Goal: Transaction & Acquisition: Purchase product/service

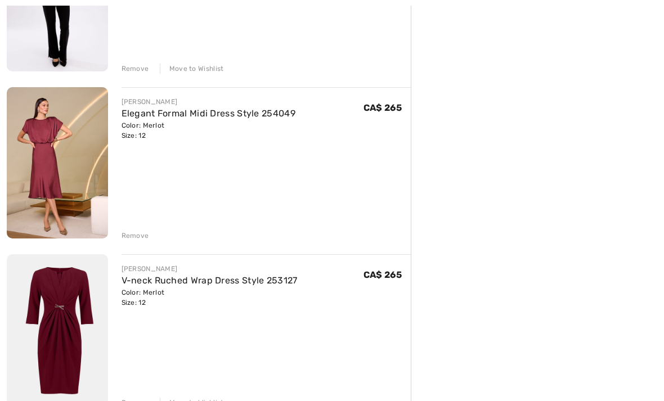
scroll to position [729, 0]
click at [282, 118] on link "Elegant Formal Midi Dress Style 254049" at bounding box center [209, 113] width 174 height 11
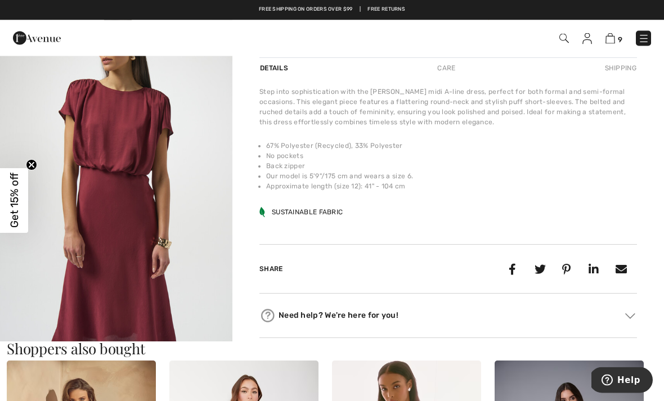
scroll to position [412, 0]
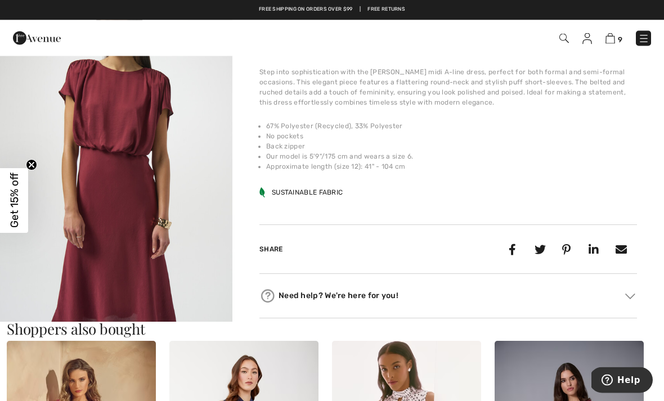
click at [152, 193] on img "2 / 5" at bounding box center [116, 167] width 233 height 348
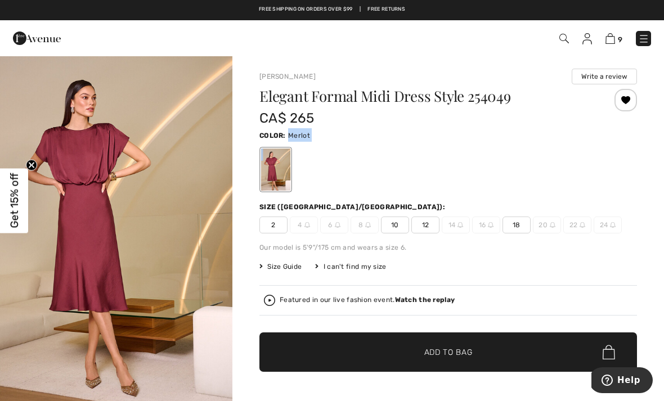
click at [444, 299] on strong "Watch the replay" at bounding box center [425, 300] width 60 height 8
click at [34, 221] on div "Close live curation" at bounding box center [22, 225] width 27 height 27
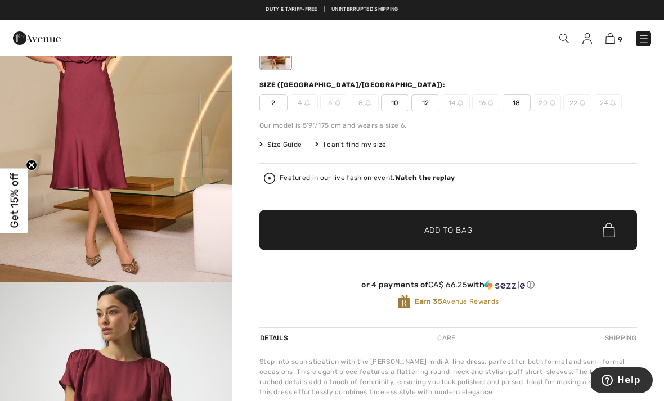
scroll to position [120, 0]
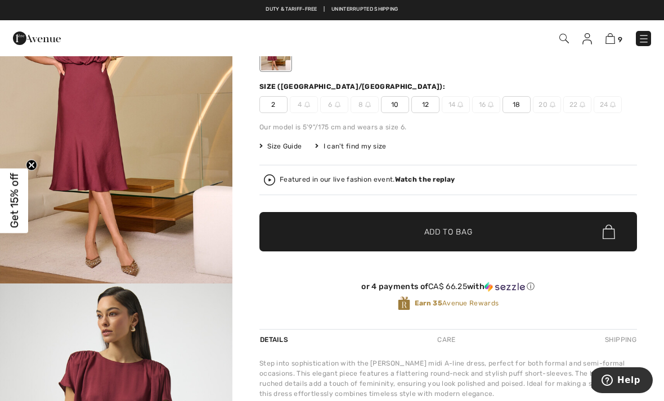
click at [290, 144] on span "Size Guide" at bounding box center [281, 146] width 42 height 10
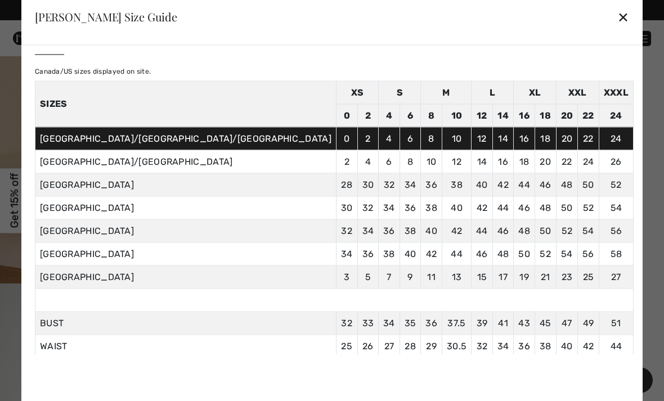
scroll to position [11, 0]
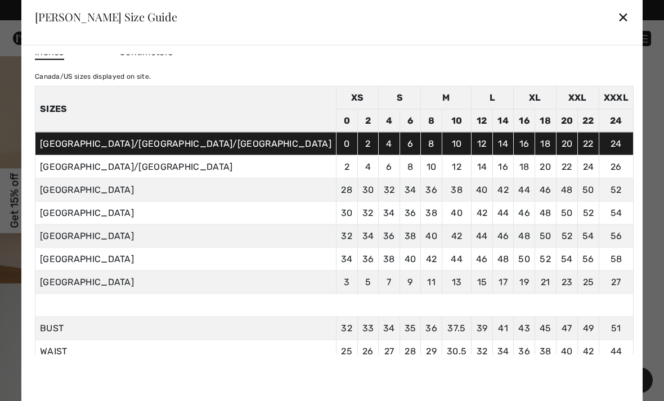
click at [618, 24] on div "✕" at bounding box center [624, 17] width 12 height 24
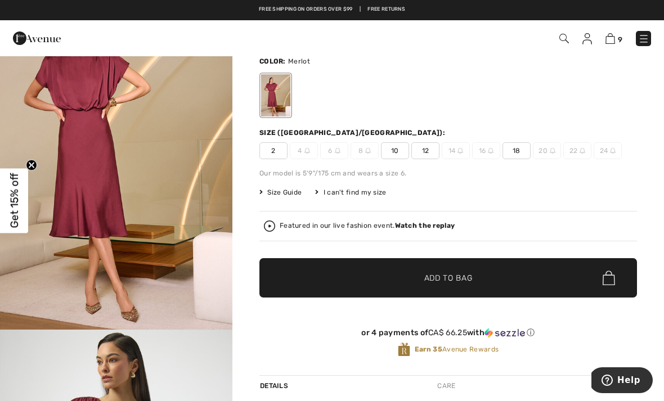
scroll to position [69, 0]
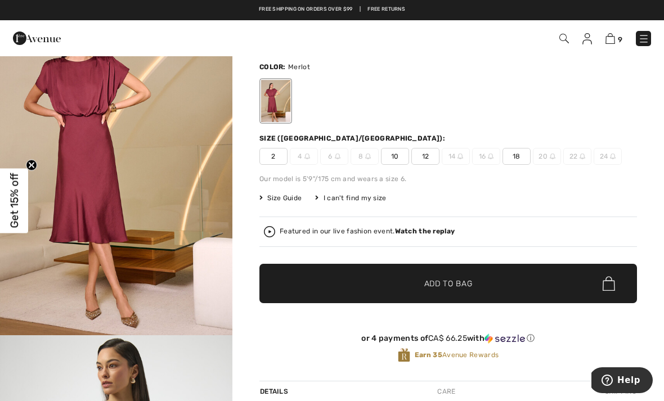
click at [613, 38] on img at bounding box center [611, 38] width 10 height 11
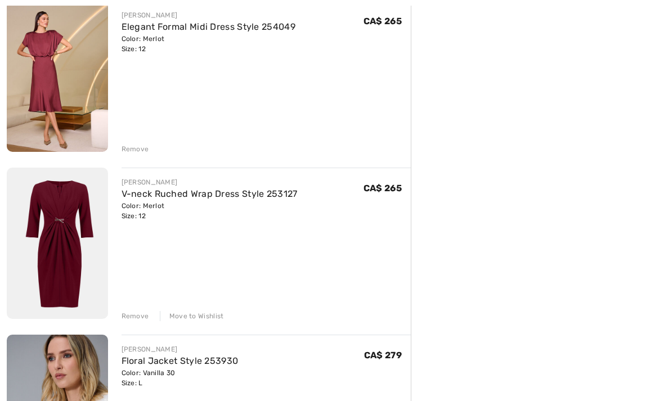
scroll to position [818, 0]
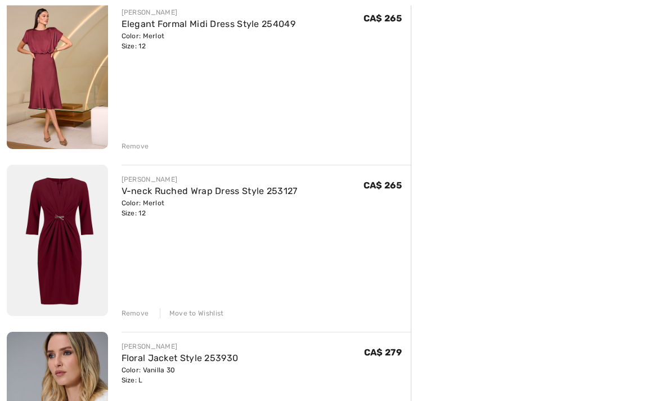
click at [292, 178] on div "[PERSON_NAME]" at bounding box center [210, 180] width 176 height 10
click at [291, 186] on link "V-neck Ruched Wrap Dress Style 253127" at bounding box center [210, 191] width 176 height 11
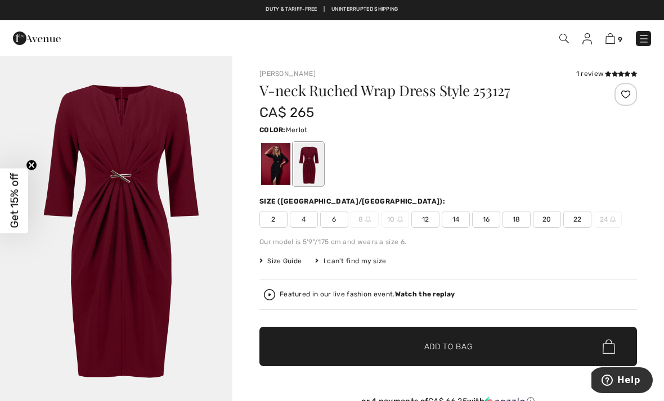
click at [323, 166] on div at bounding box center [308, 164] width 29 height 42
click at [286, 171] on div at bounding box center [275, 164] width 29 height 42
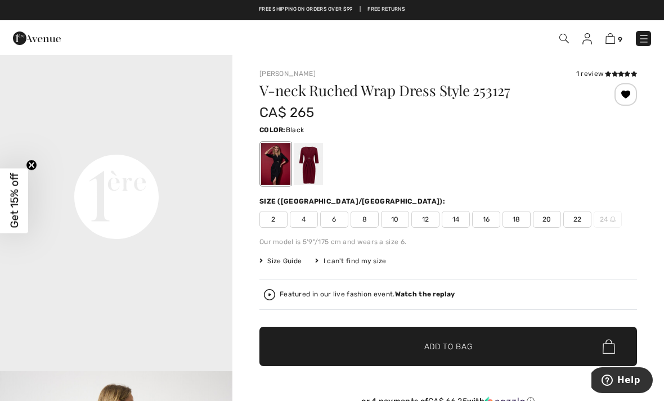
scroll to position [732, 0]
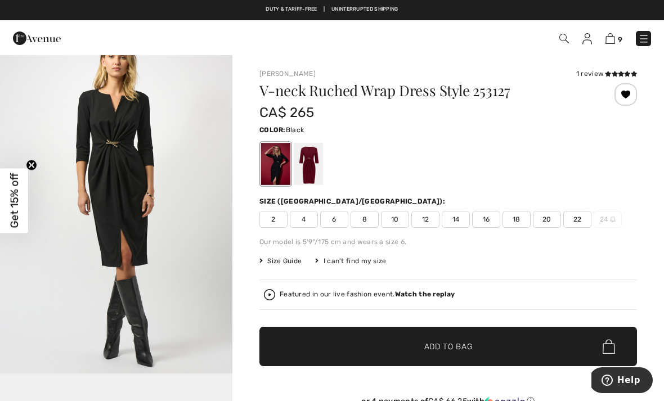
click at [321, 157] on div at bounding box center [308, 164] width 29 height 42
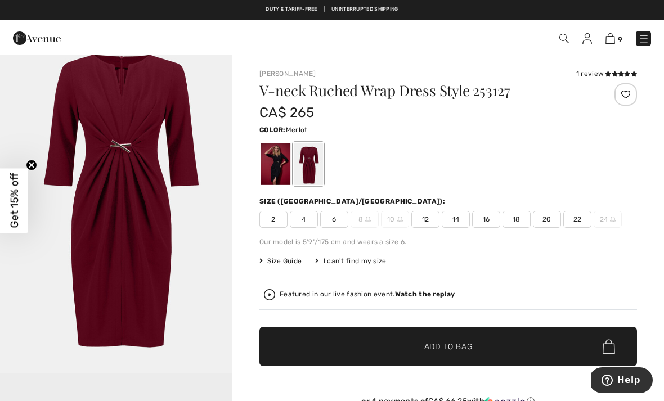
scroll to position [0, 0]
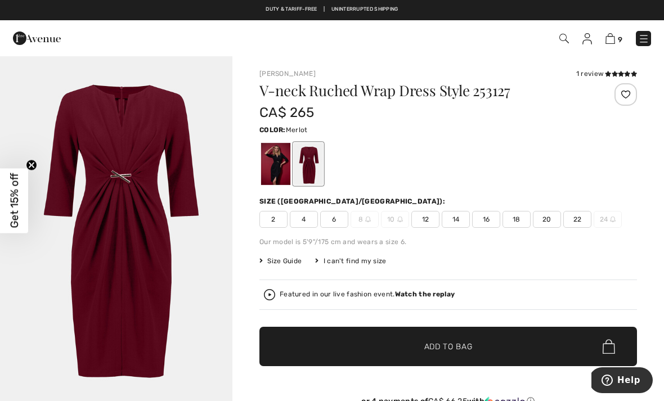
click at [608, 35] on img at bounding box center [611, 38] width 10 height 11
click at [612, 74] on icon at bounding box center [615, 74] width 6 height 6
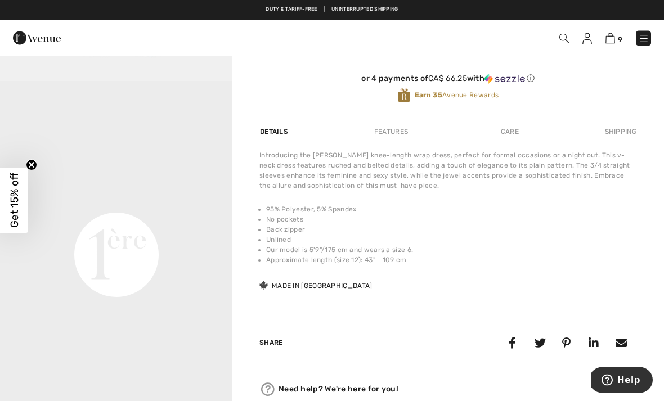
scroll to position [323, 0]
click at [611, 43] on img at bounding box center [611, 38] width 10 height 11
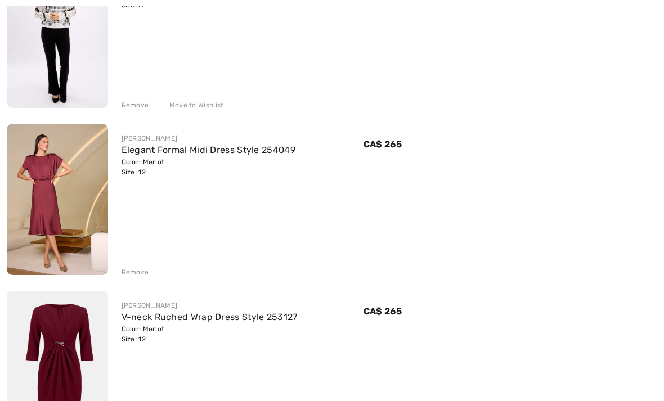
scroll to position [693, 0]
click at [135, 273] on div "Remove" at bounding box center [136, 272] width 28 height 10
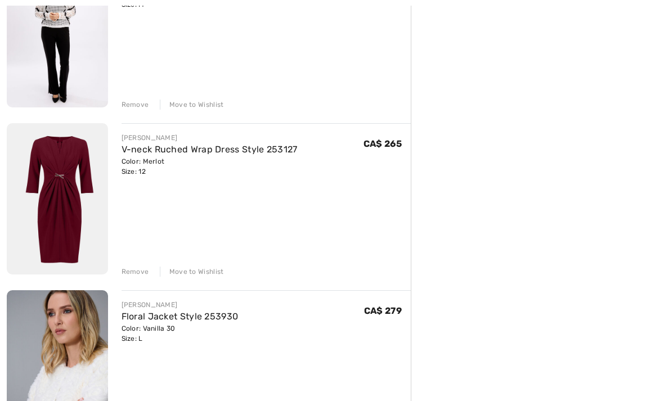
click at [257, 154] on link "V-neck Ruched Wrap Dress Style 253127" at bounding box center [210, 149] width 176 height 11
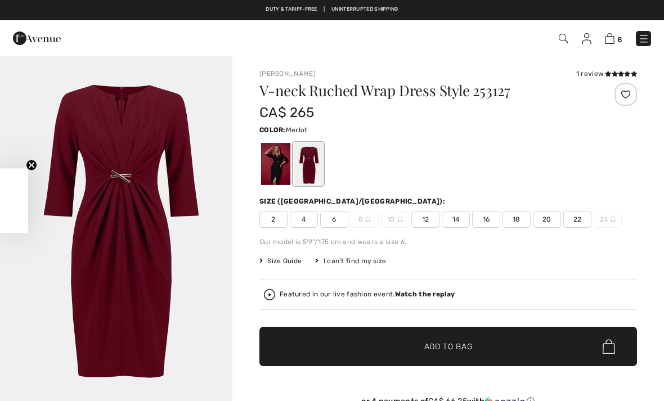
checkbox input "true"
click at [627, 98] on div at bounding box center [626, 94] width 23 height 23
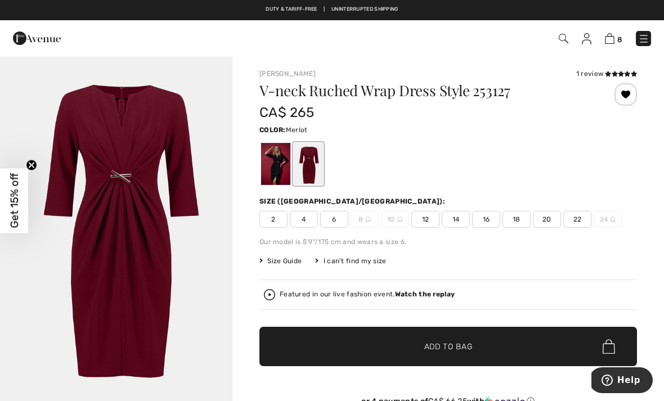
click at [612, 39] on img at bounding box center [610, 38] width 10 height 11
click at [609, 48] on div "8 Checkout" at bounding box center [469, 38] width 382 height 23
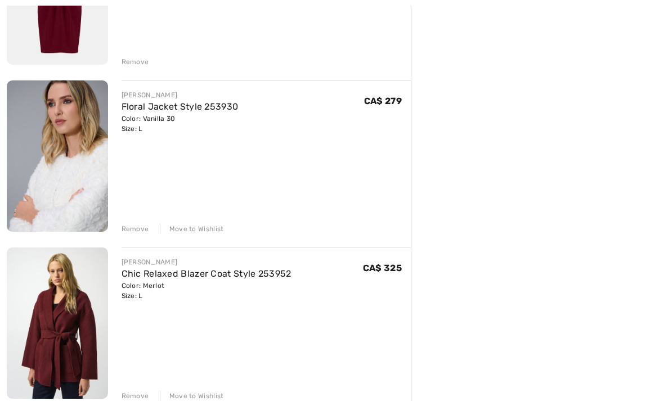
scroll to position [906, 0]
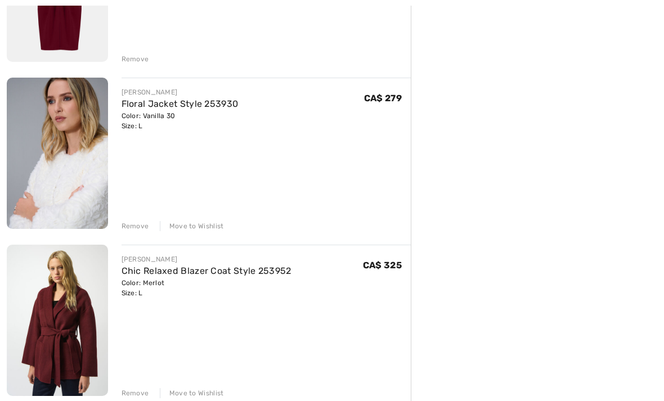
click at [140, 230] on div "Remove" at bounding box center [136, 226] width 28 height 10
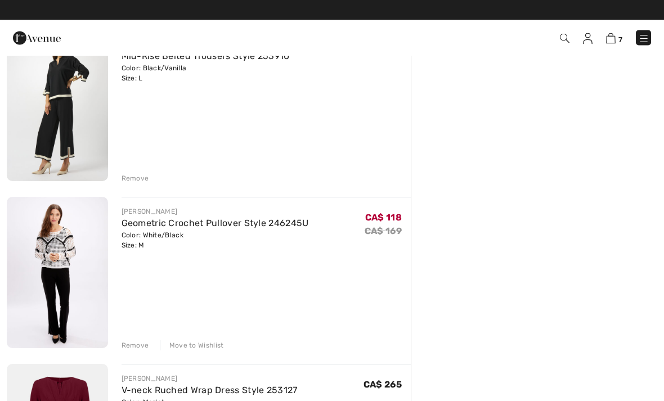
scroll to position [452, 0]
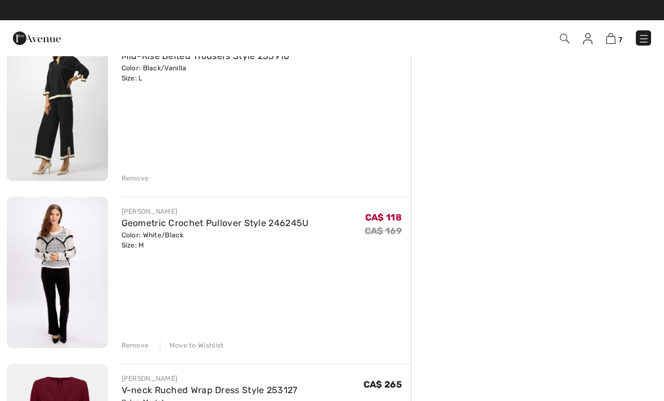
click at [32, 256] on img at bounding box center [57, 272] width 101 height 151
click at [48, 252] on img at bounding box center [57, 272] width 101 height 151
click at [261, 207] on div "[PERSON_NAME]" at bounding box center [215, 212] width 187 height 10
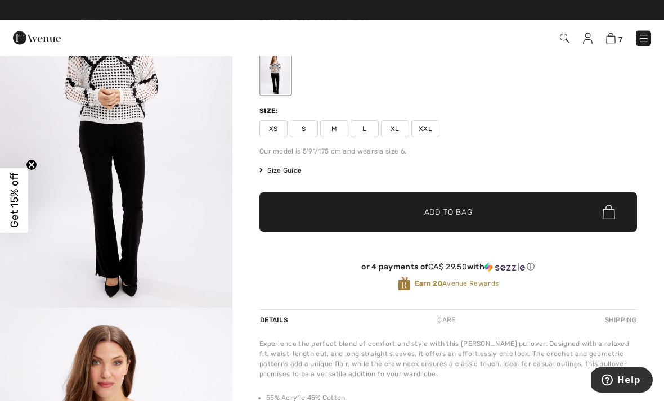
scroll to position [30, 0]
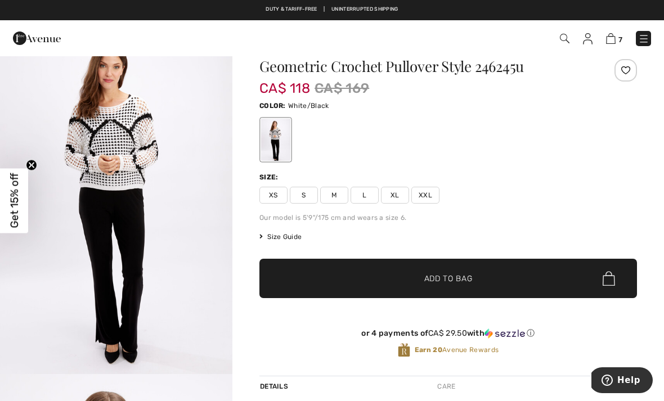
click at [608, 40] on img at bounding box center [611, 38] width 10 height 11
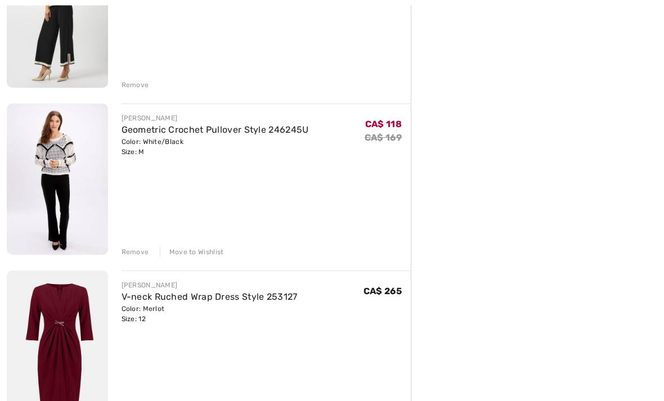
scroll to position [552, 0]
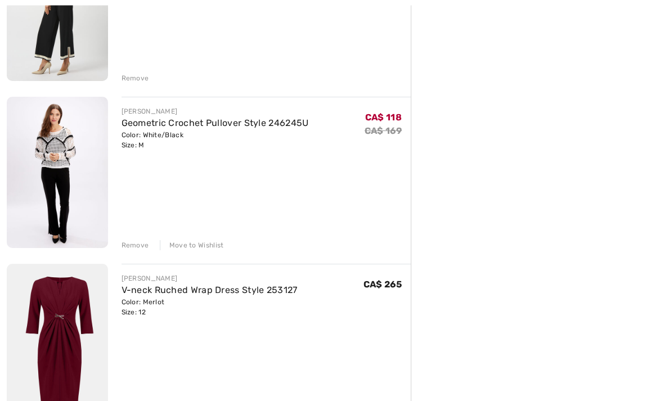
click at [137, 244] on div "Remove" at bounding box center [136, 246] width 28 height 10
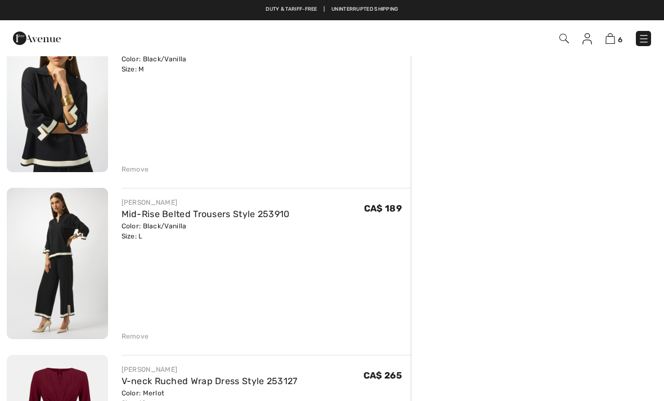
scroll to position [293, 0]
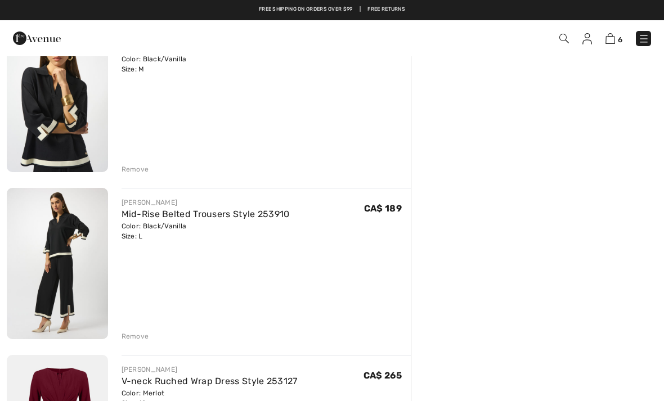
click at [153, 333] on div "Remove" at bounding box center [267, 335] width 290 height 12
click at [142, 334] on div "Remove" at bounding box center [136, 337] width 28 height 10
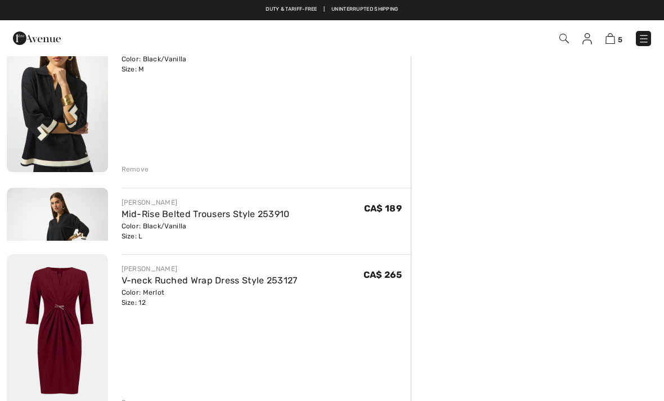
click at [133, 332] on div "JOSEPH RIBKOFF V-neck Ruched Wrap Dress Style 253127 Color: Merlot Size: 12 Fin…" at bounding box center [267, 331] width 290 height 154
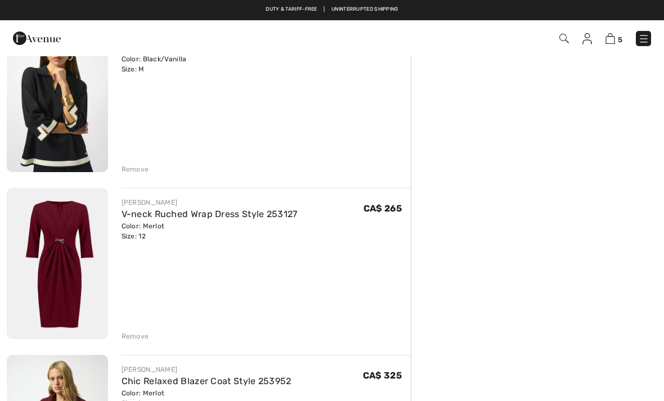
click at [145, 170] on div "Remove" at bounding box center [136, 169] width 28 height 10
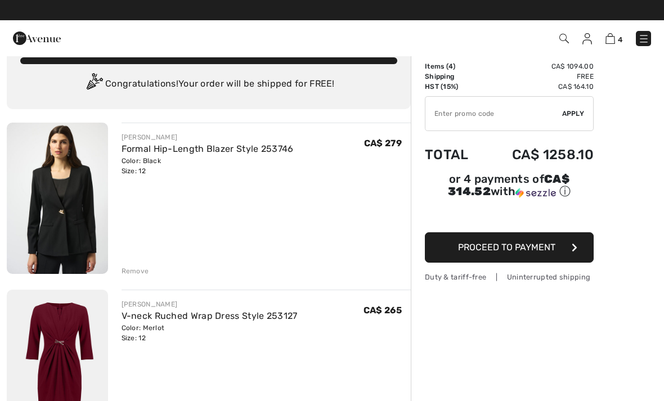
scroll to position [0, 0]
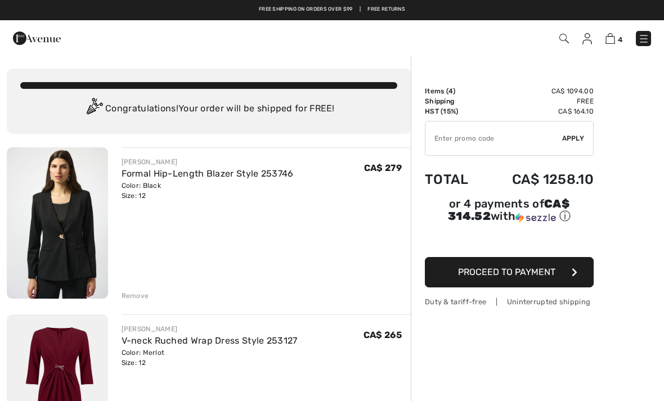
click at [271, 173] on link "Formal Hip-Length Blazer Style 253746" at bounding box center [208, 173] width 172 height 11
click at [290, 177] on link "Formal Hip-Length Blazer Style 253746" at bounding box center [208, 173] width 172 height 11
click at [84, 204] on img at bounding box center [57, 223] width 101 height 151
click at [86, 243] on img at bounding box center [57, 223] width 101 height 151
click at [149, 197] on div "Color: Black Size: 12" at bounding box center [208, 191] width 172 height 20
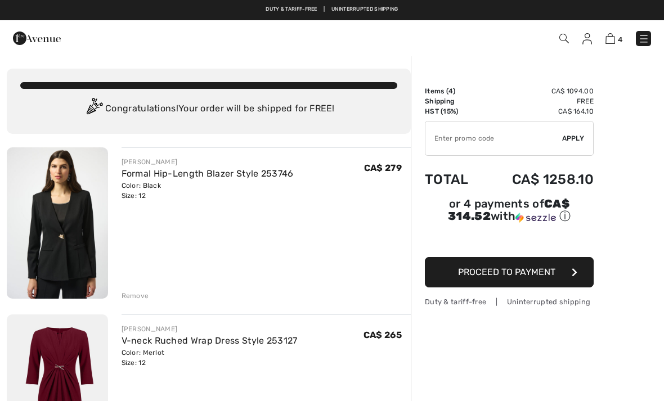
click at [198, 168] on link "Formal Hip-Length Blazer Style 253746" at bounding box center [208, 173] width 172 height 11
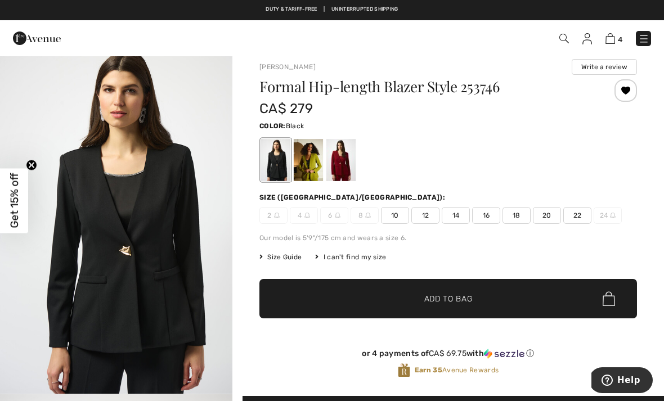
scroll to position [11, 0]
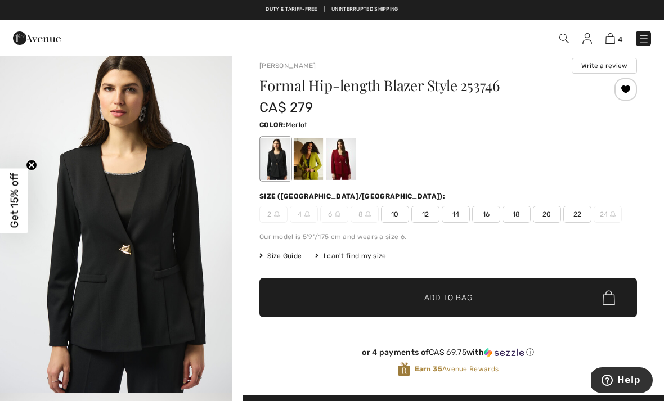
click at [348, 157] on div at bounding box center [341, 159] width 29 height 42
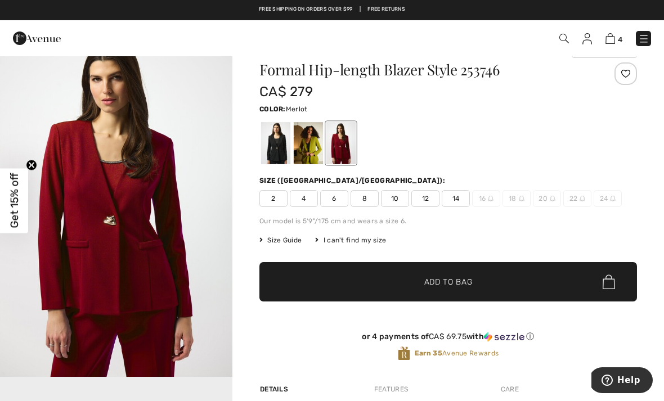
scroll to position [27, 0]
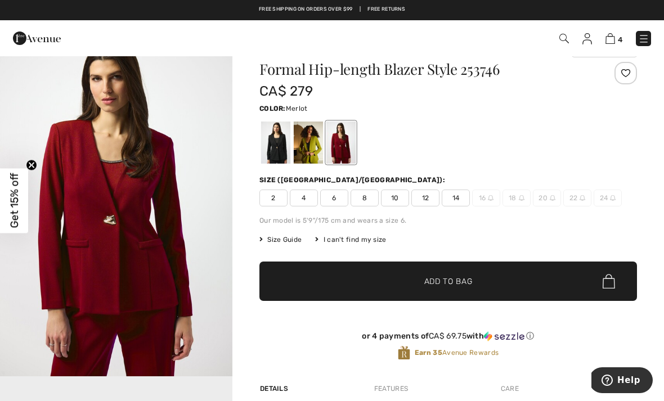
click at [267, 155] on div at bounding box center [275, 143] width 29 height 42
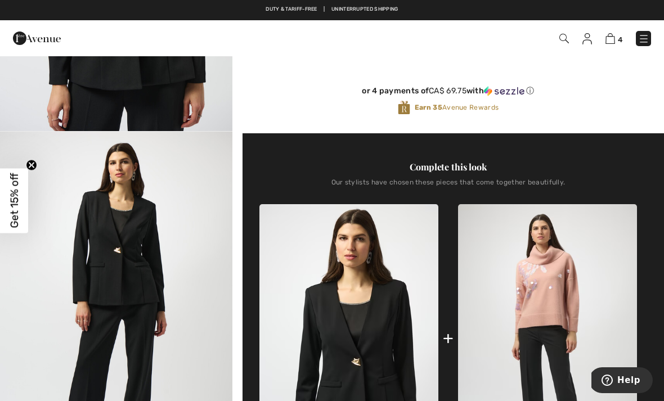
scroll to position [268, 0]
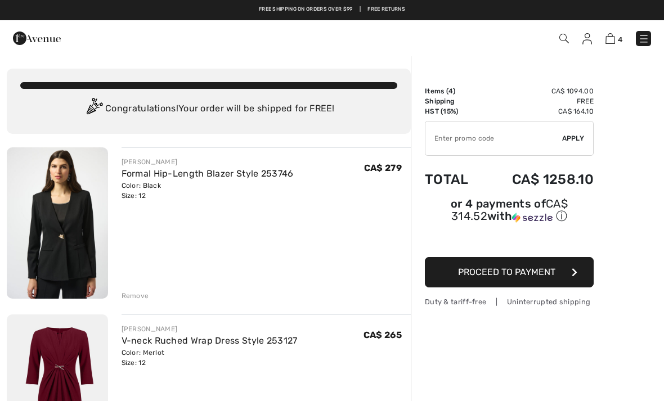
click at [17, 38] on img at bounding box center [37, 38] width 48 height 23
click at [583, 41] on img at bounding box center [588, 38] width 10 height 11
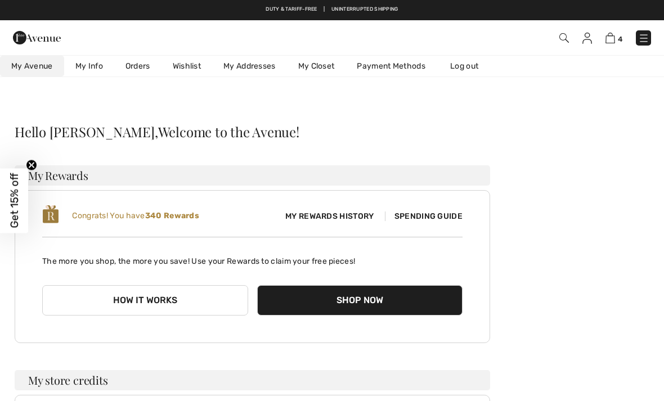
click at [590, 37] on img at bounding box center [588, 38] width 10 height 11
click at [194, 67] on link "Wishlist" at bounding box center [187, 66] width 51 height 21
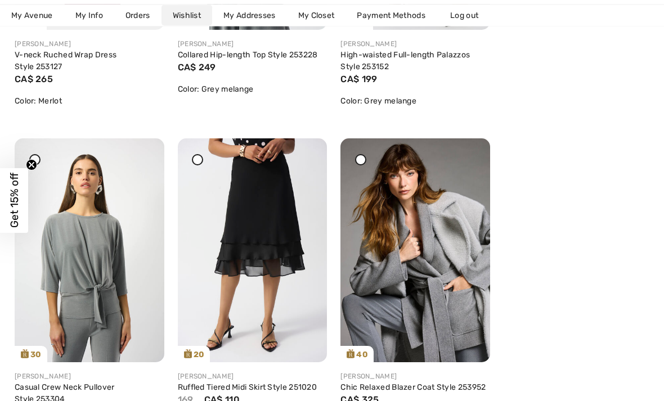
scroll to position [421, 0]
click at [76, 242] on img at bounding box center [90, 250] width 150 height 224
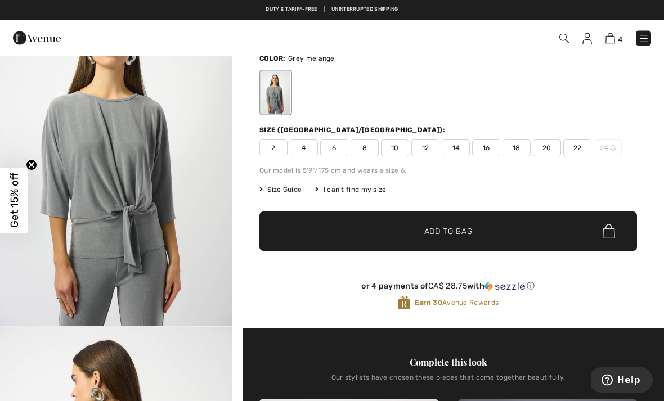
scroll to position [77, 0]
click at [429, 150] on span "12" at bounding box center [426, 148] width 28 height 17
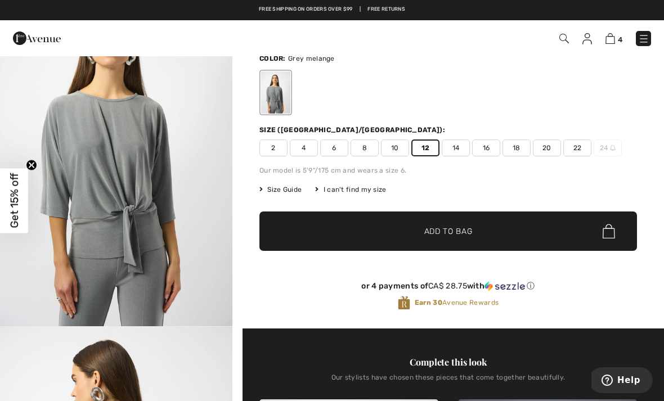
click at [542, 241] on span "✔ Added to Bag Add to Bag" at bounding box center [449, 231] width 378 height 39
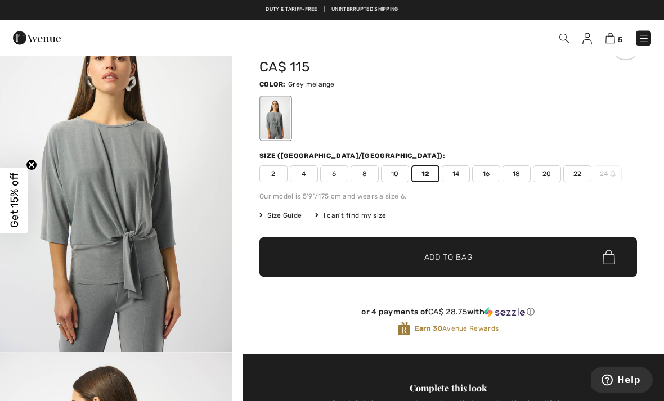
scroll to position [0, 0]
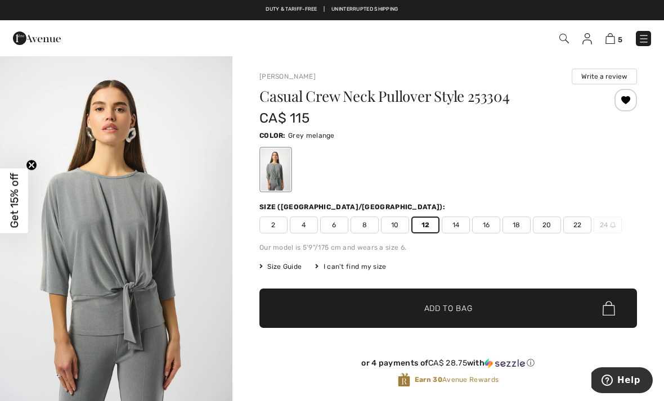
click at [539, 239] on div "Casual Crew Neck Pullover Style 253304 CA$ 115 Color: Grey melange Size (CA/US)…" at bounding box center [449, 247] width 378 height 317
click at [615, 41] on img at bounding box center [611, 38] width 10 height 11
click at [610, 43] on img at bounding box center [611, 38] width 10 height 11
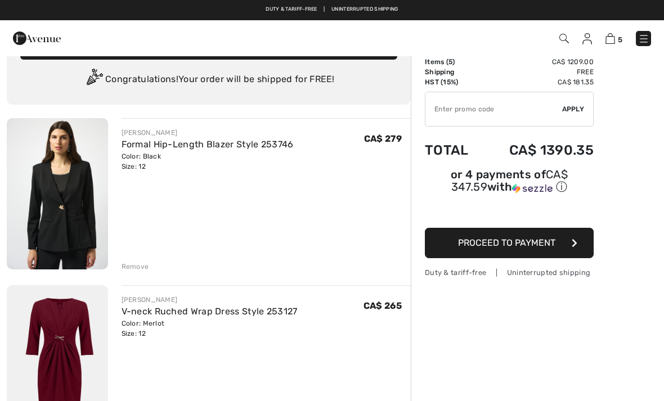
scroll to position [26, 0]
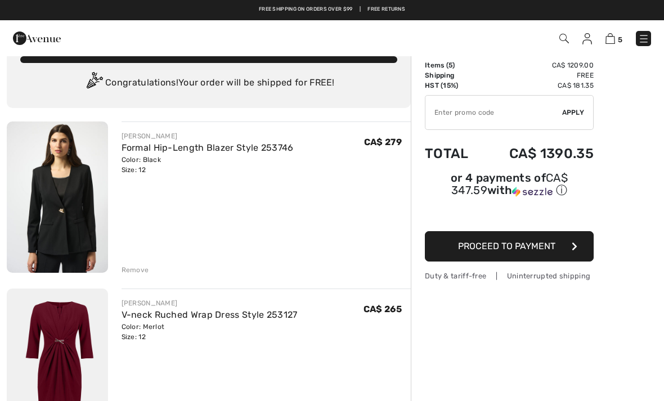
click at [592, 34] on img at bounding box center [588, 38] width 10 height 11
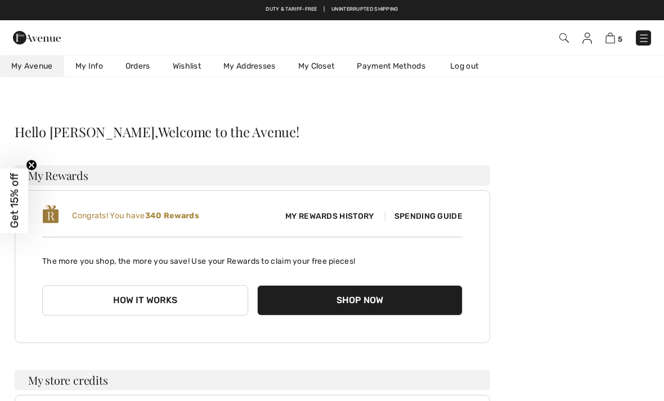
click at [181, 61] on link "Wishlist" at bounding box center [187, 66] width 51 height 21
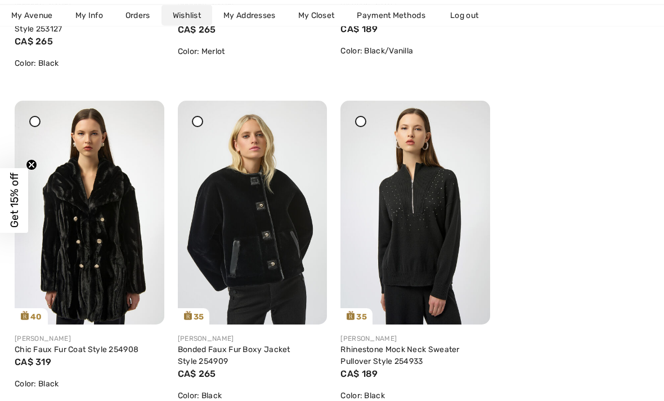
scroll to position [1124, 0]
click at [312, 249] on img at bounding box center [253, 213] width 150 height 224
